Goal: Transaction & Acquisition: Subscribe to service/newsletter

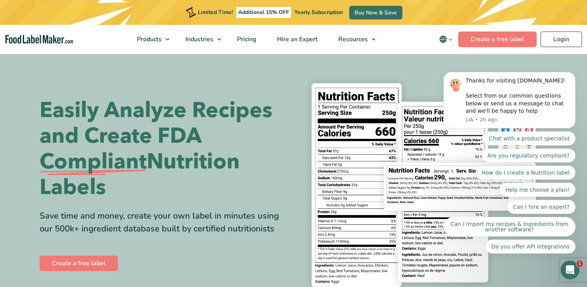
click at [503, 40] on body "Thanks for visiting FoodLabelMaker.com! Select from our common questions below …" at bounding box center [509, 119] width 149 height 285
click at [501, 37] on body "Thanks for visiting FoodLabelMaker.com! Select from our common questions below …" at bounding box center [509, 119] width 149 height 285
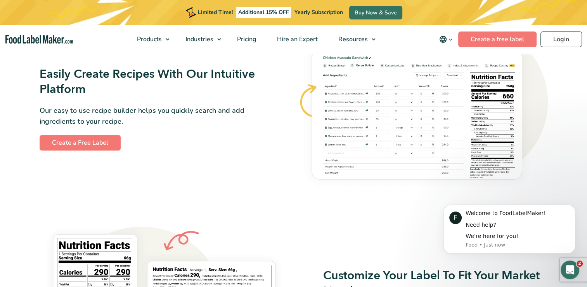
scroll to position [477, 0]
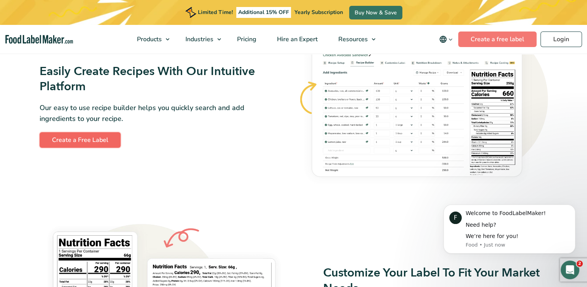
click at [69, 145] on link "Create a Free Label" at bounding box center [80, 140] width 81 height 16
